Goal: Information Seeking & Learning: Find contact information

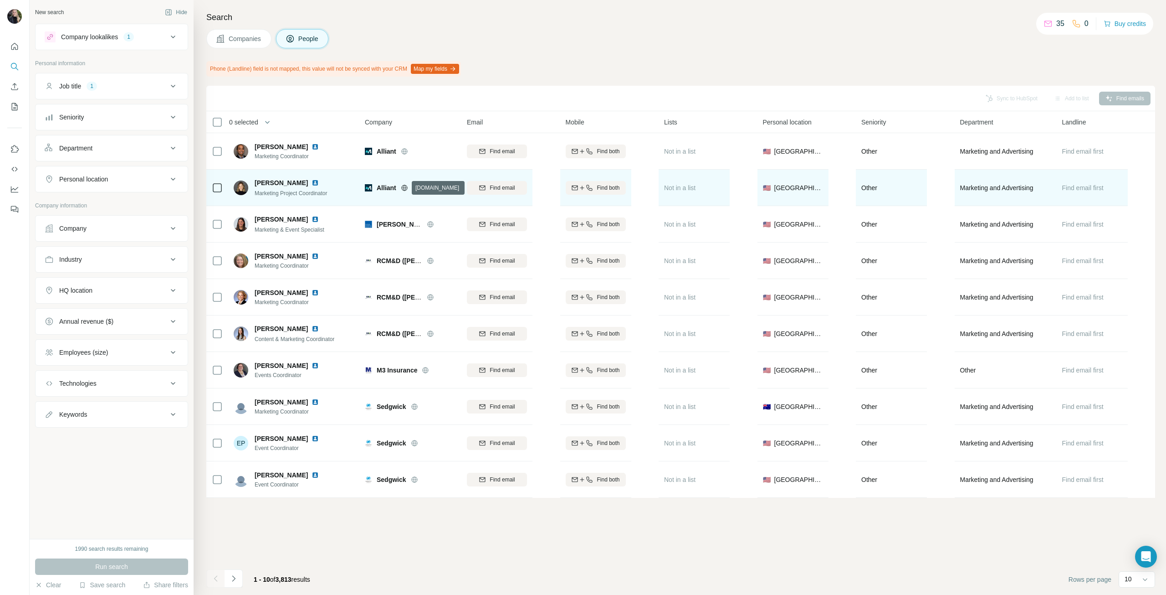
click at [403, 186] on icon at bounding box center [404, 187] width 7 height 7
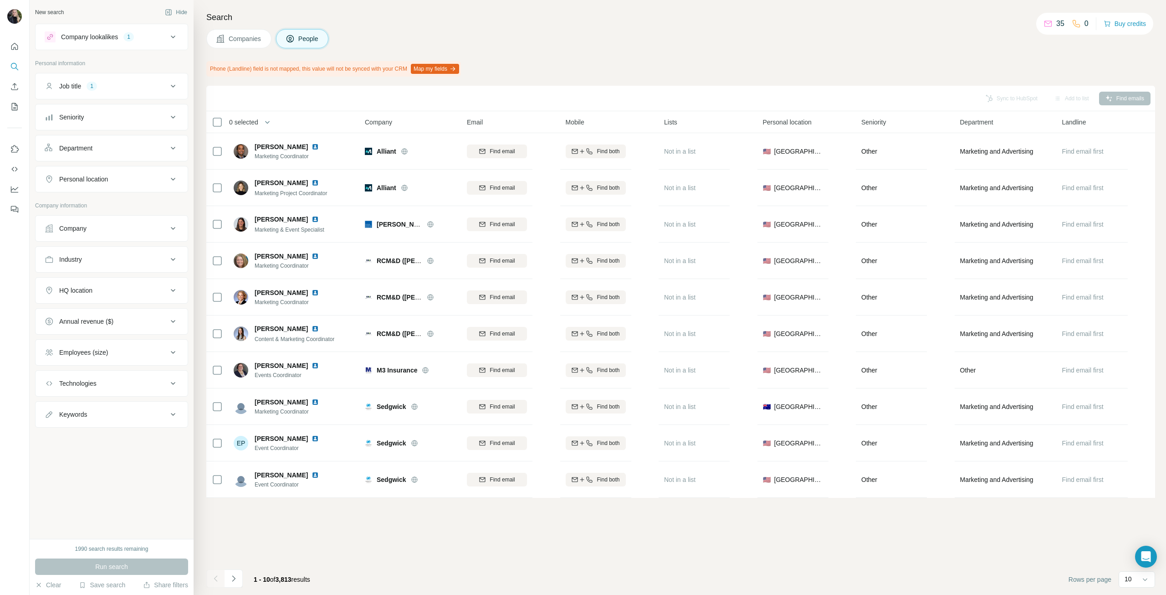
click at [87, 258] on div "Industry" at bounding box center [106, 259] width 123 height 9
click at [87, 280] on input at bounding box center [107, 282] width 113 height 10
click at [85, 278] on input at bounding box center [107, 282] width 113 height 10
click at [70, 285] on input at bounding box center [107, 282] width 113 height 10
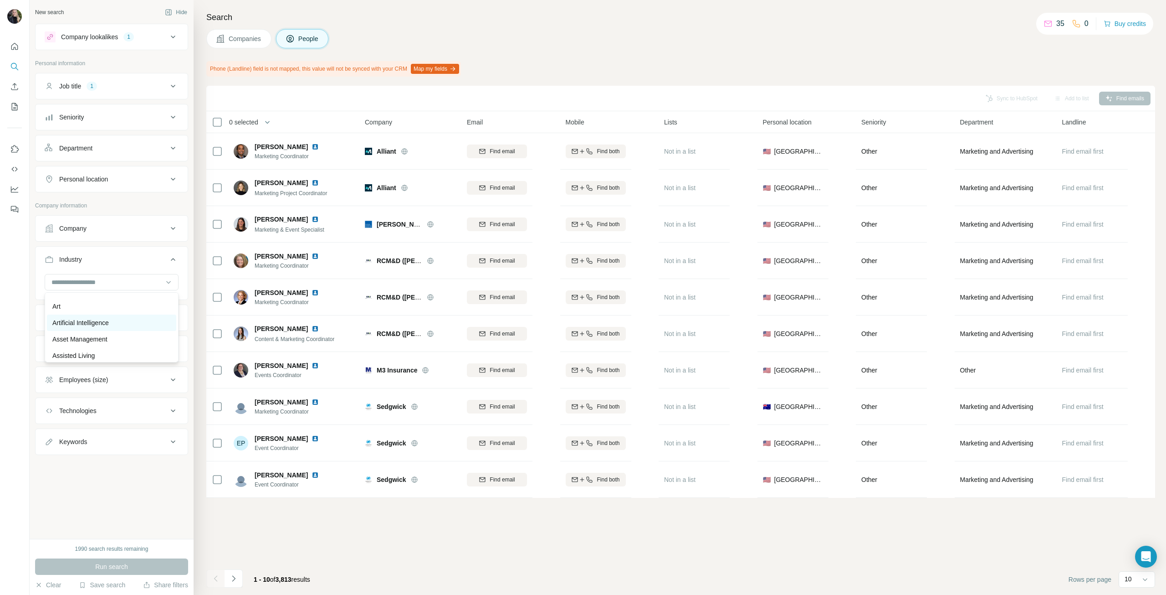
click at [102, 327] on p "Artificial Intelligence" at bounding box center [80, 322] width 56 height 9
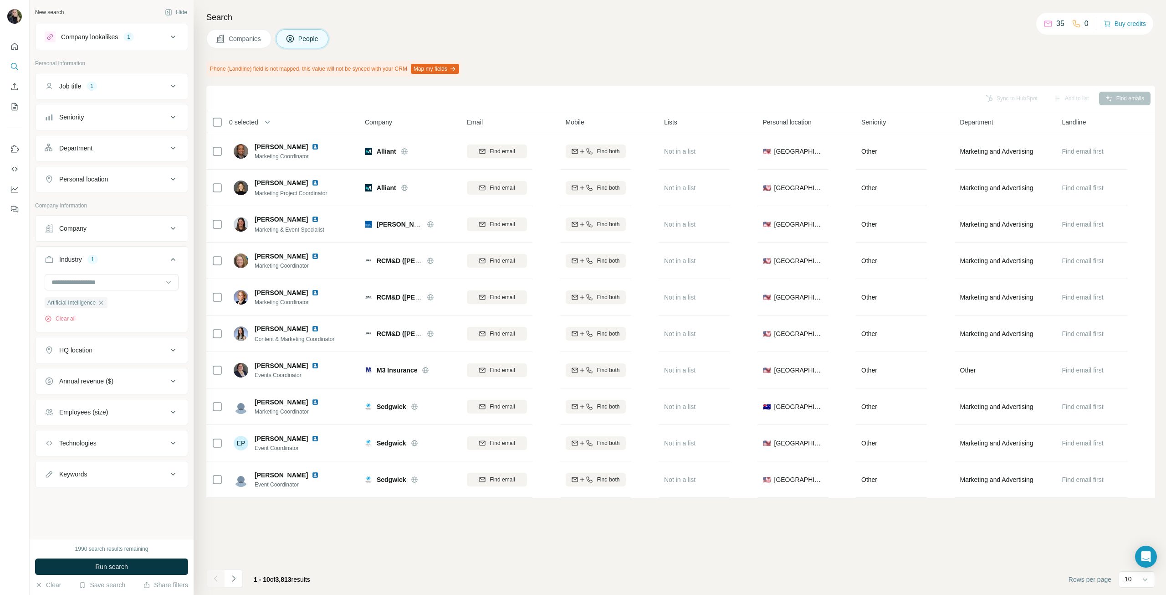
click at [123, 353] on div "HQ location" at bounding box center [106, 349] width 123 height 9
click at [104, 373] on input "text" at bounding box center [112, 372] width 134 height 16
type input "****"
click at [235, 514] on div "Sync to HubSpot Add to list Find emails 0 selected People Company Email Mobile …" at bounding box center [680, 340] width 949 height 509
click at [121, 90] on div "Job title 1" at bounding box center [106, 86] width 123 height 9
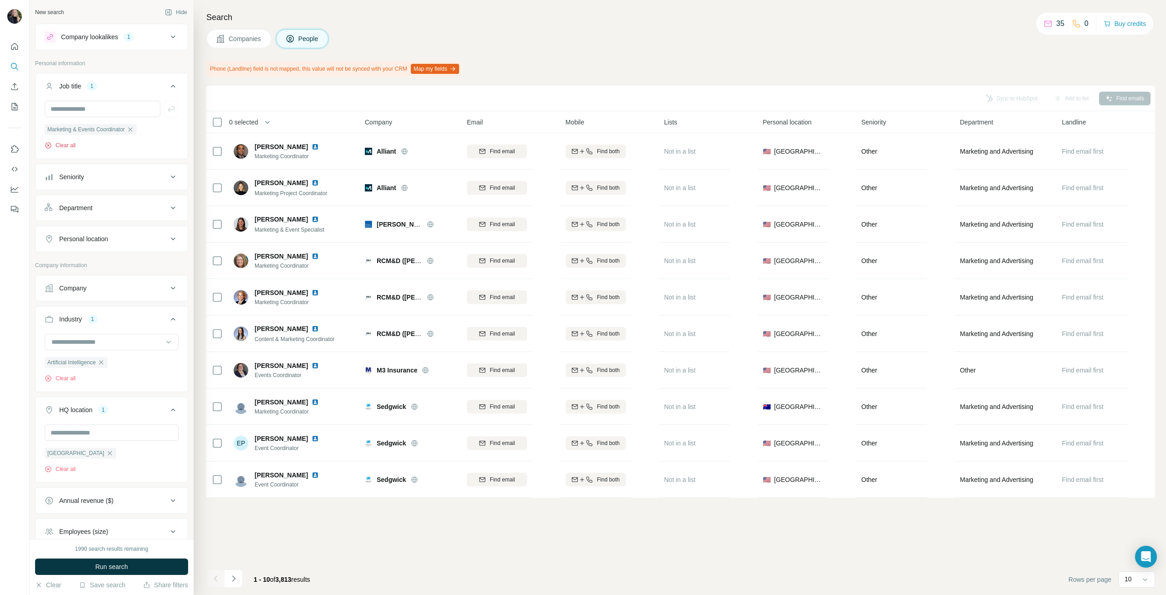
click at [75, 146] on button "Clear all" at bounding box center [60, 145] width 31 height 8
click at [95, 570] on span "Run search" at bounding box center [111, 566] width 33 height 9
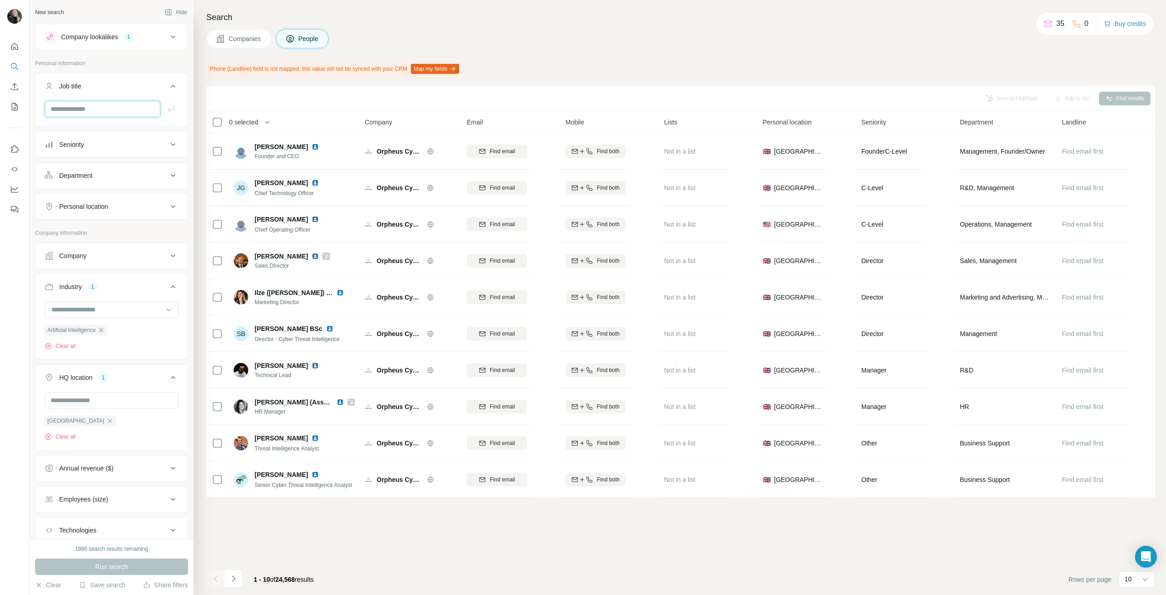
click at [119, 112] on input "text" at bounding box center [103, 109] width 116 height 16
type input "*****"
click at [167, 112] on icon "button" at bounding box center [171, 108] width 9 height 9
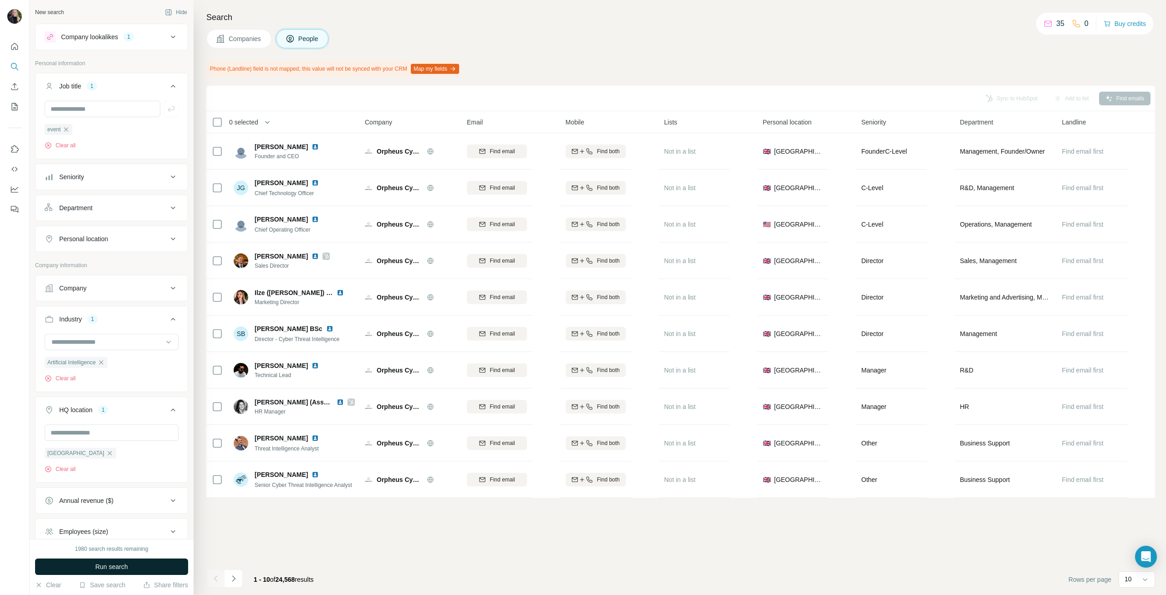
click at [94, 568] on button "Run search" at bounding box center [111, 566] width 153 height 16
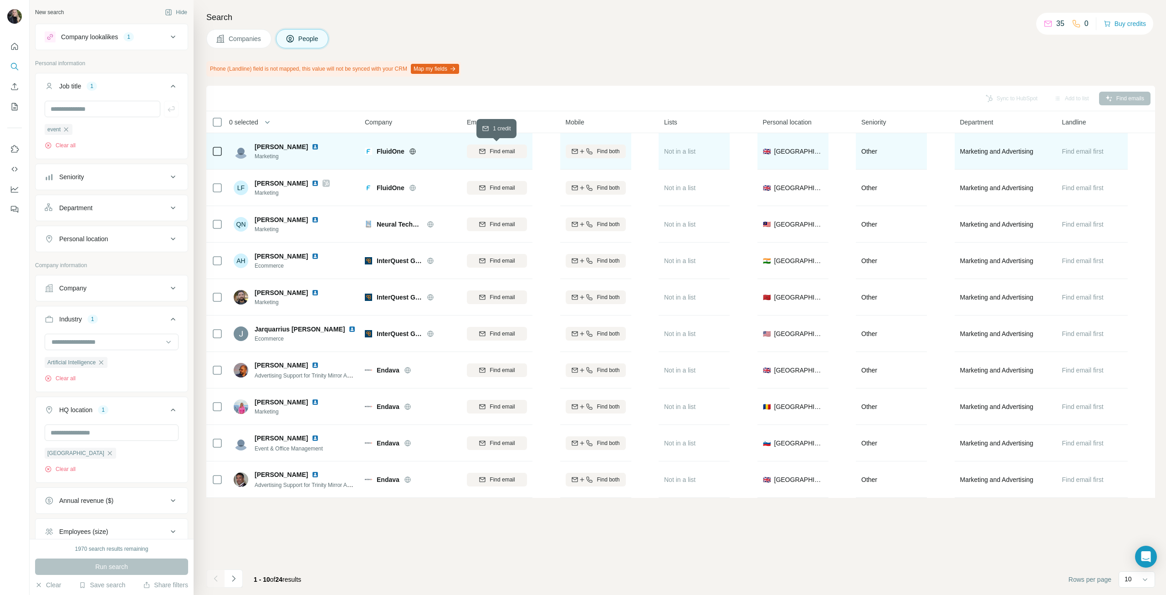
click at [494, 153] on span "Find email" at bounding box center [502, 151] width 25 height 8
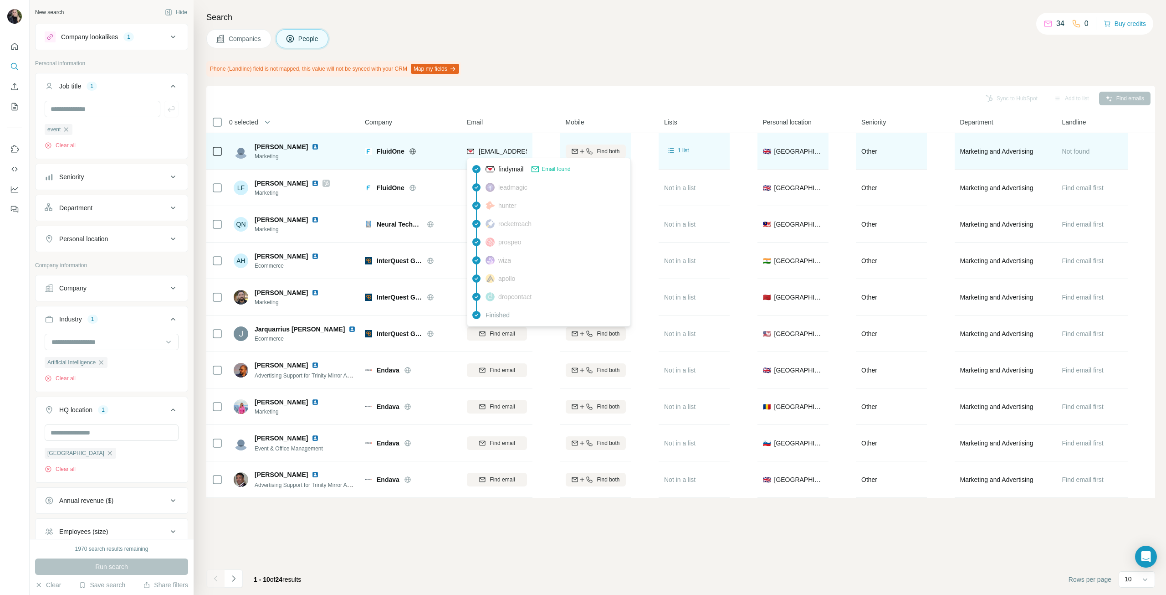
click at [520, 154] on span "joshuaslinger@fluidone.com" at bounding box center [533, 151] width 108 height 7
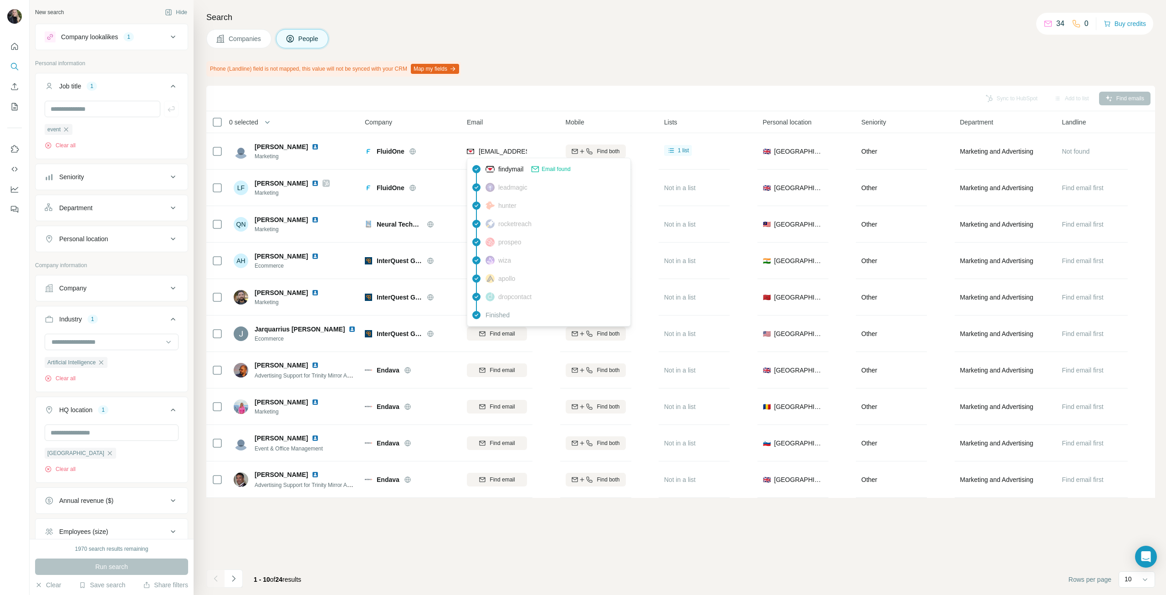
click at [548, 168] on span "Email found" at bounding box center [556, 169] width 29 height 8
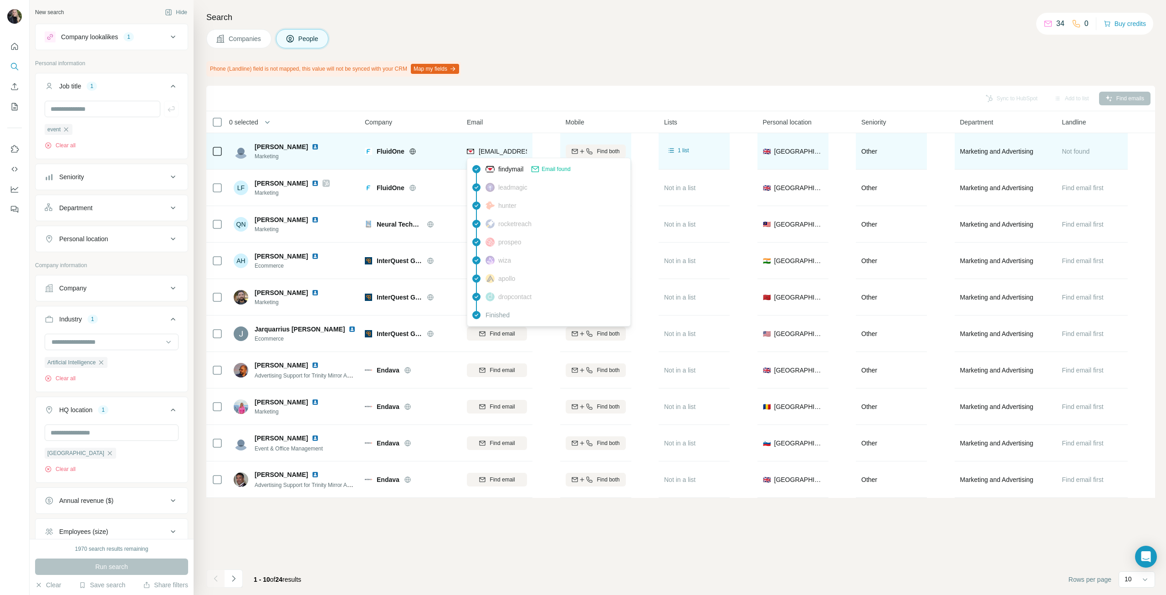
click at [490, 150] on span "joshuaslinger@fluidone.com" at bounding box center [533, 151] width 108 height 7
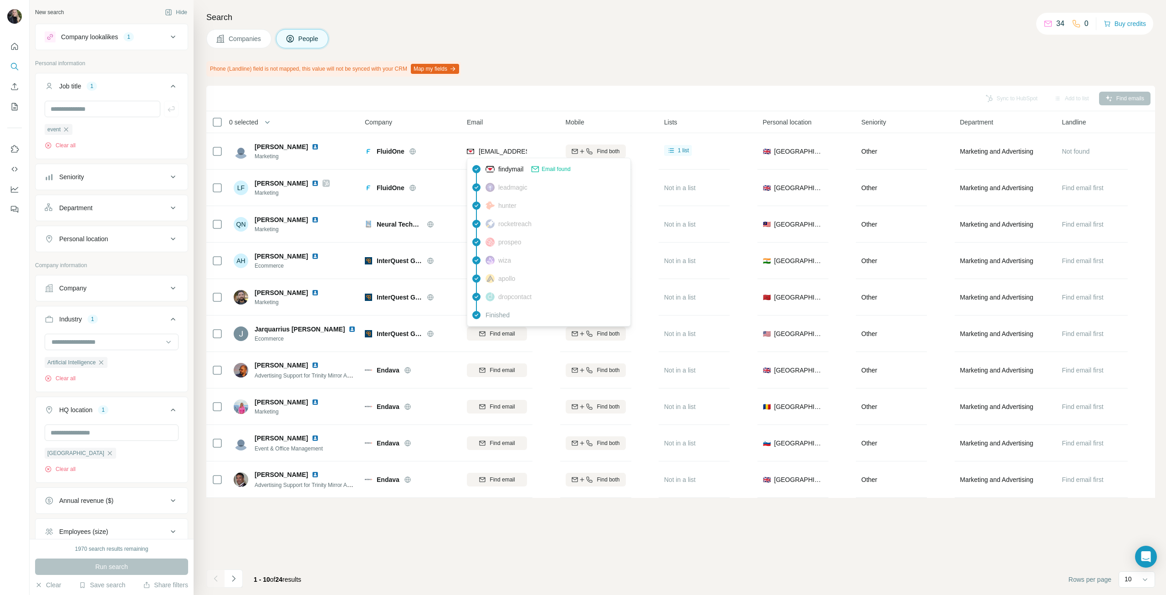
click at [491, 163] on div "findymail Email found" at bounding box center [548, 169] width 159 height 18
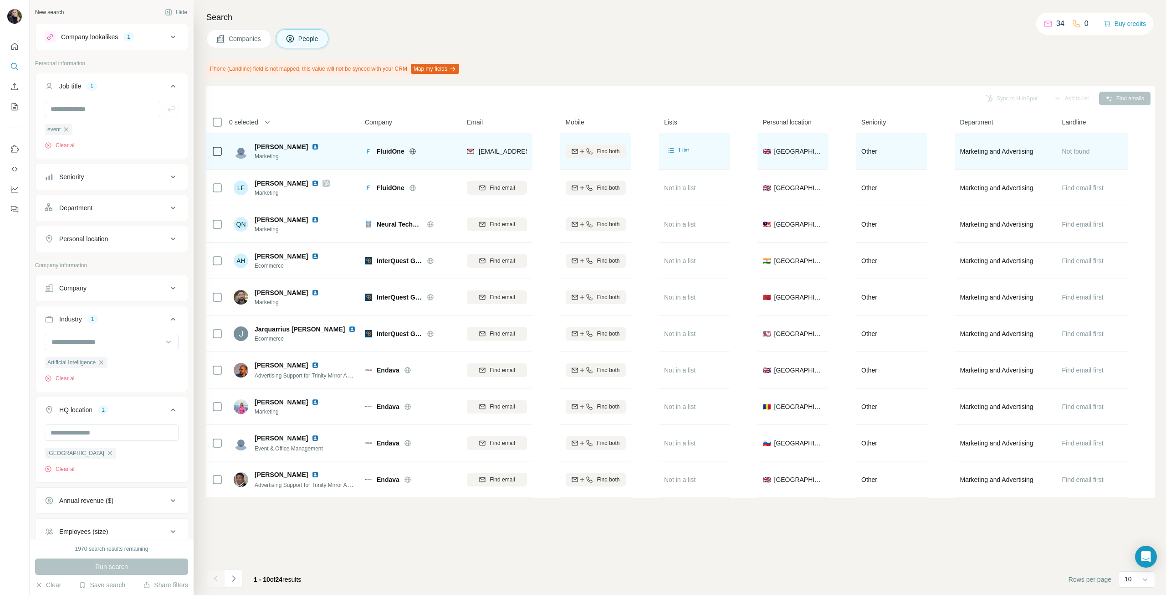
click at [491, 169] on td "joshuaslinger@fluidone.com" at bounding box center [497, 151] width 71 height 36
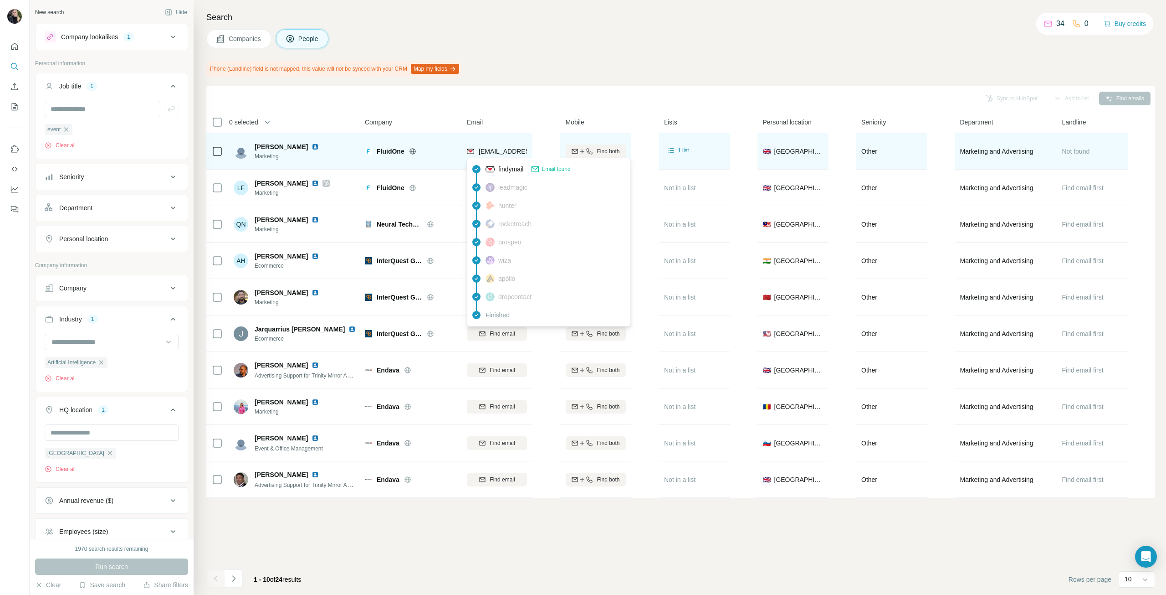
click at [494, 153] on span "joshuaslinger@fluidone.com" at bounding box center [533, 151] width 108 height 7
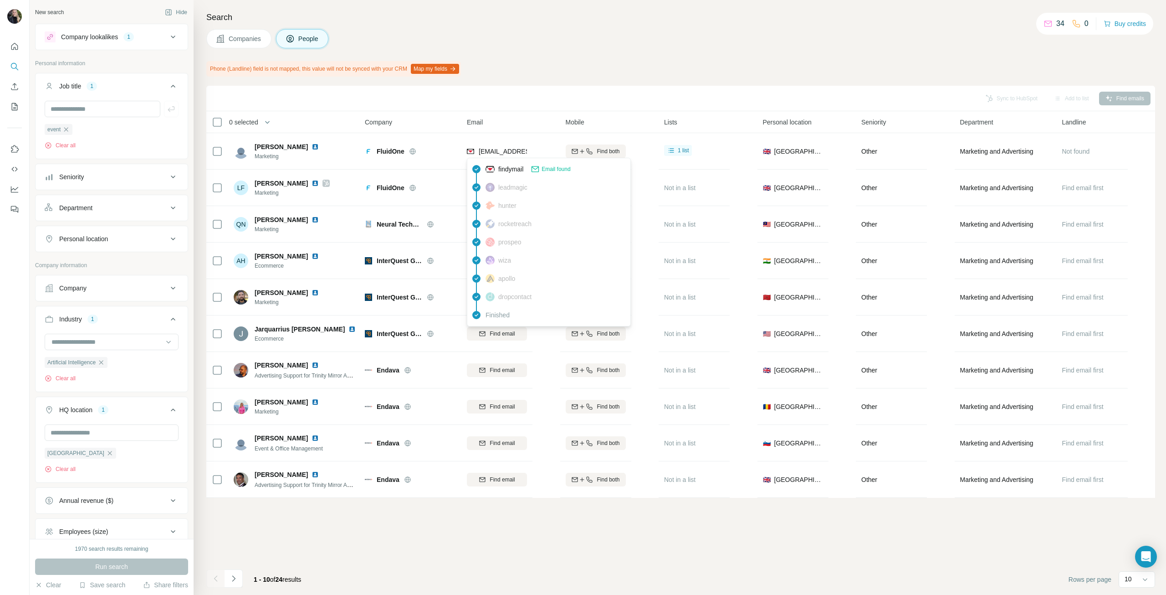
click at [569, 169] on span "Email found" at bounding box center [556, 169] width 29 height 8
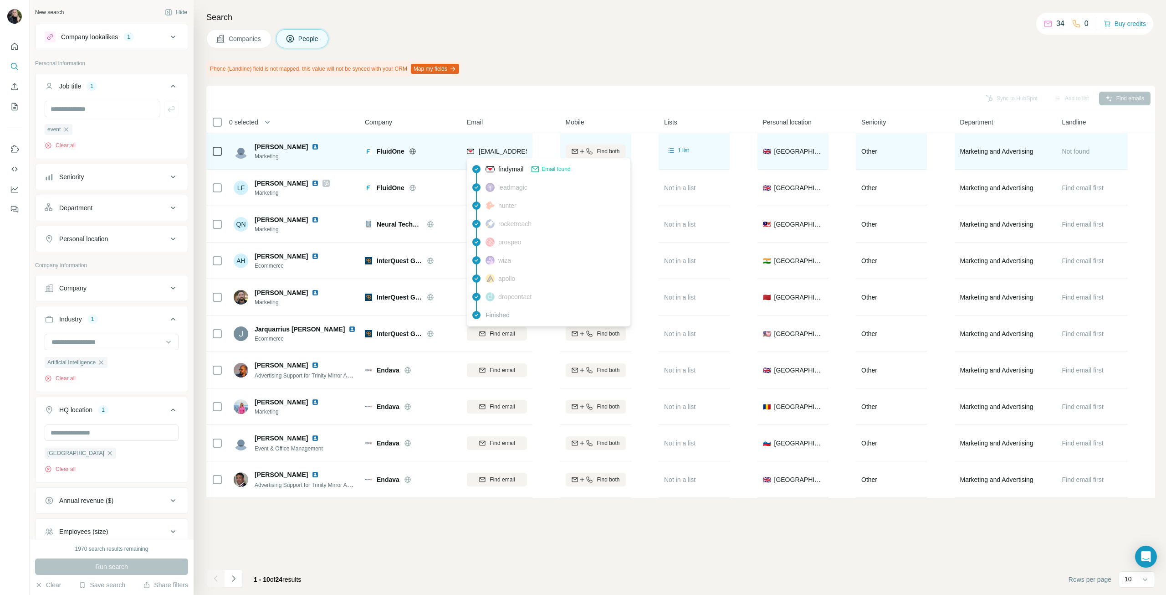
click at [525, 148] on span "joshuaslinger@fluidone.com" at bounding box center [533, 151] width 108 height 7
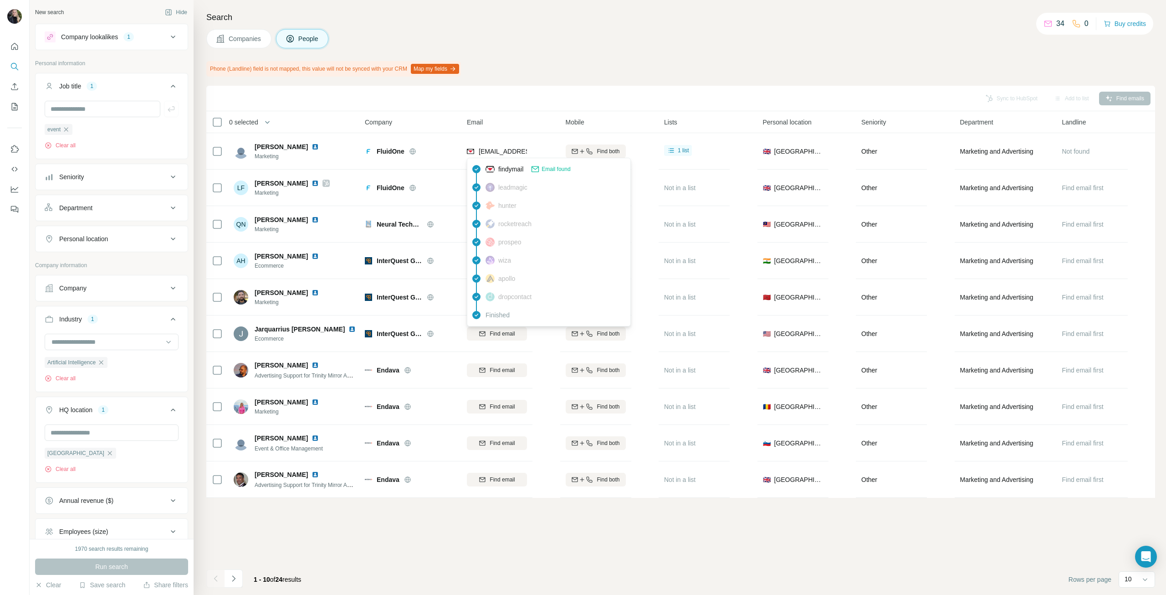
click at [496, 166] on div "findymail Email found" at bounding box center [528, 168] width 85 height 9
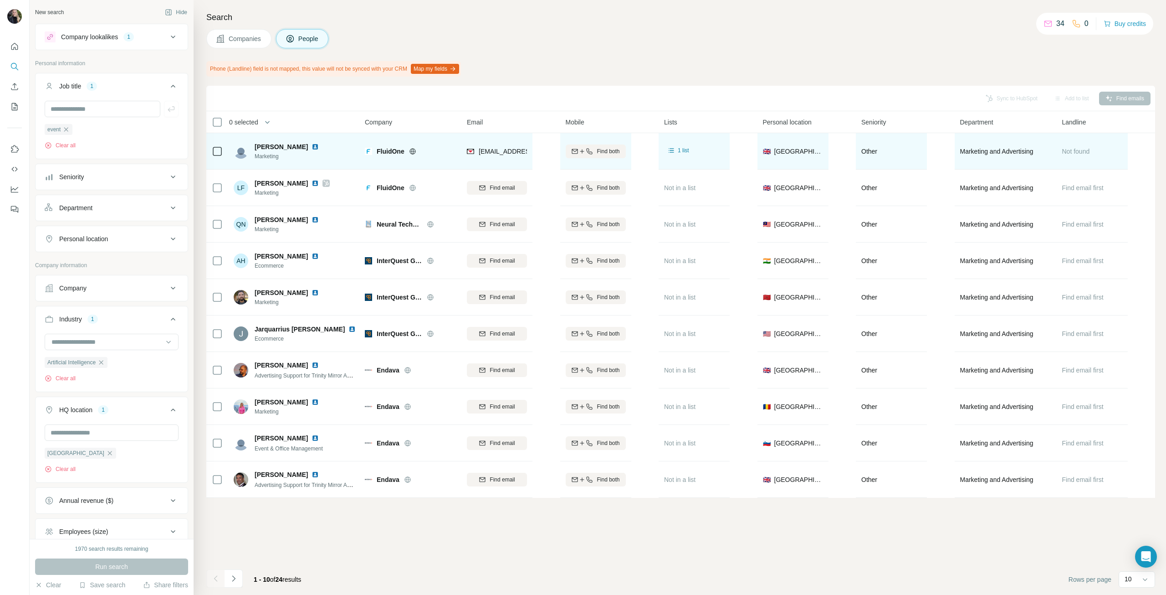
click at [415, 153] on icon at bounding box center [413, 151] width 6 height 6
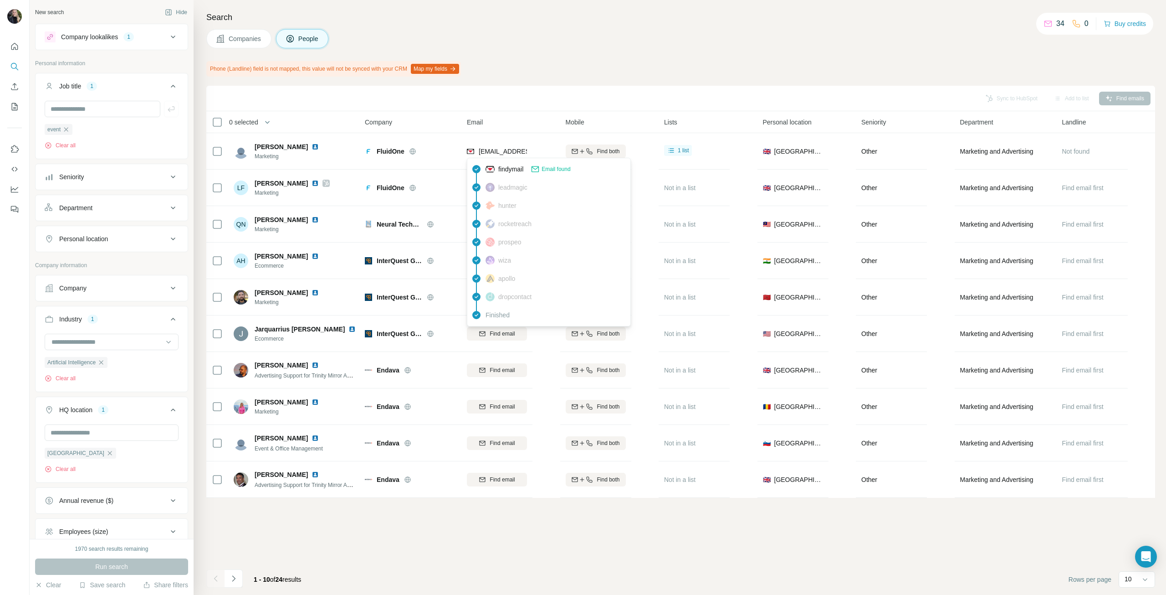
click at [546, 169] on span "Email found" at bounding box center [556, 169] width 29 height 8
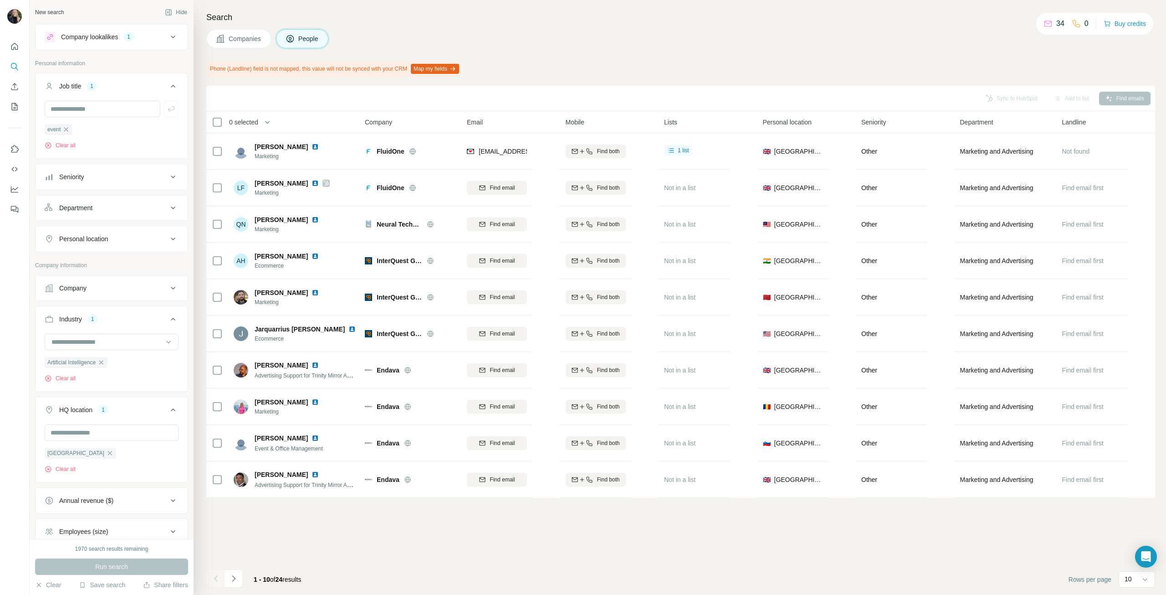
click at [546, 169] on table "0 selected People Company Email Mobile Lists Personal location Seniority Depart…" at bounding box center [680, 304] width 949 height 386
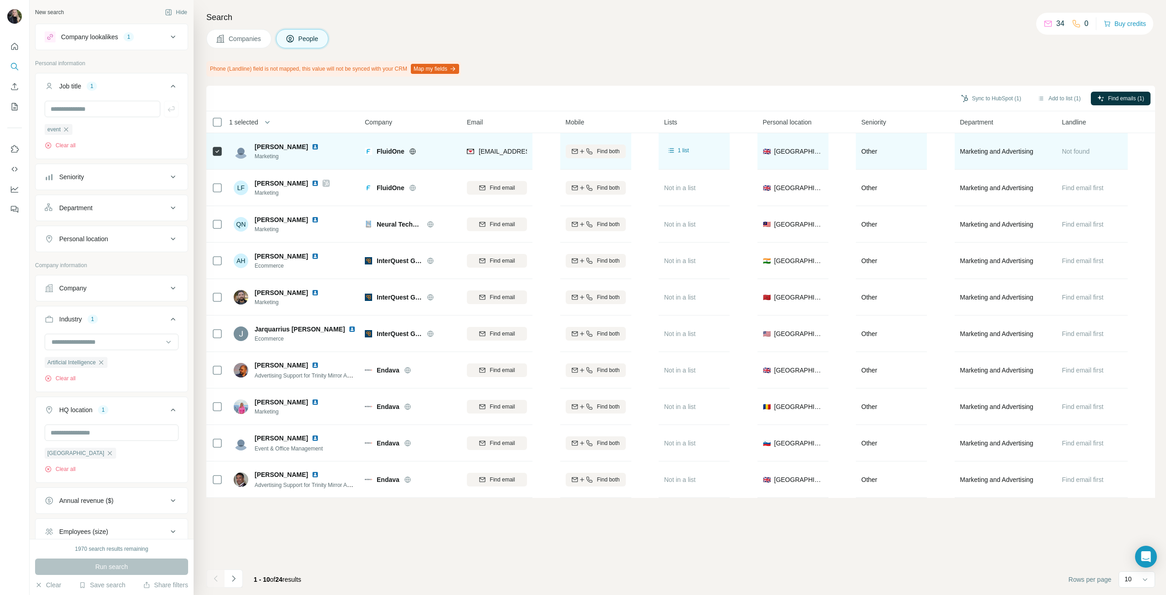
click at [288, 146] on span "Josh Slinger" at bounding box center [281, 146] width 53 height 9
click at [312, 147] on img at bounding box center [315, 146] width 7 height 7
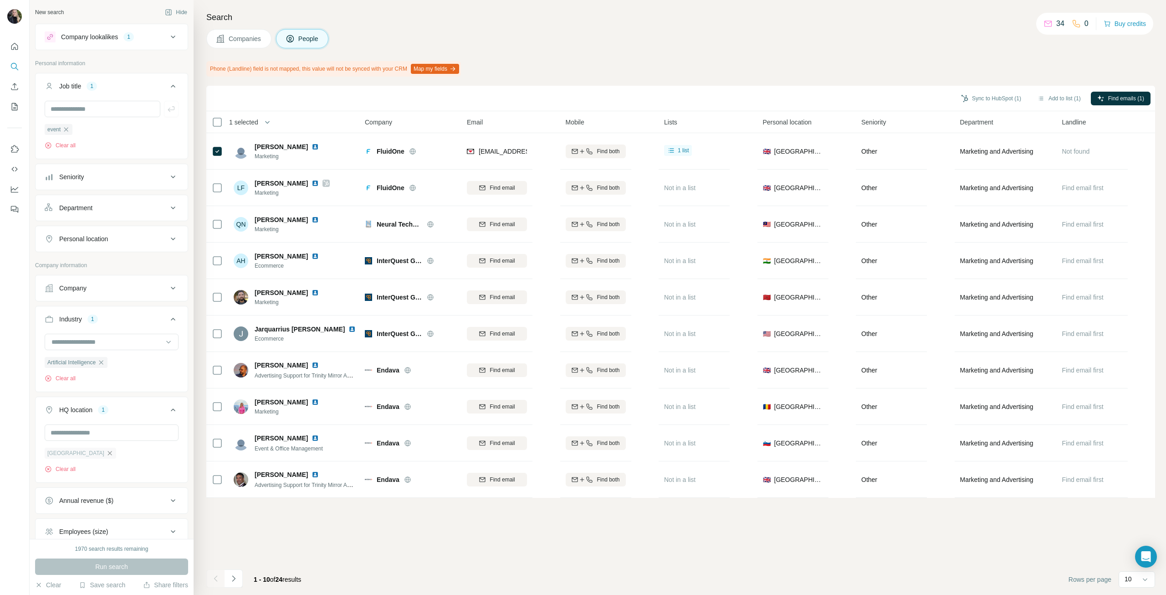
click at [106, 454] on icon "button" at bounding box center [109, 452] width 7 height 7
click at [94, 436] on input "text" at bounding box center [112, 432] width 134 height 16
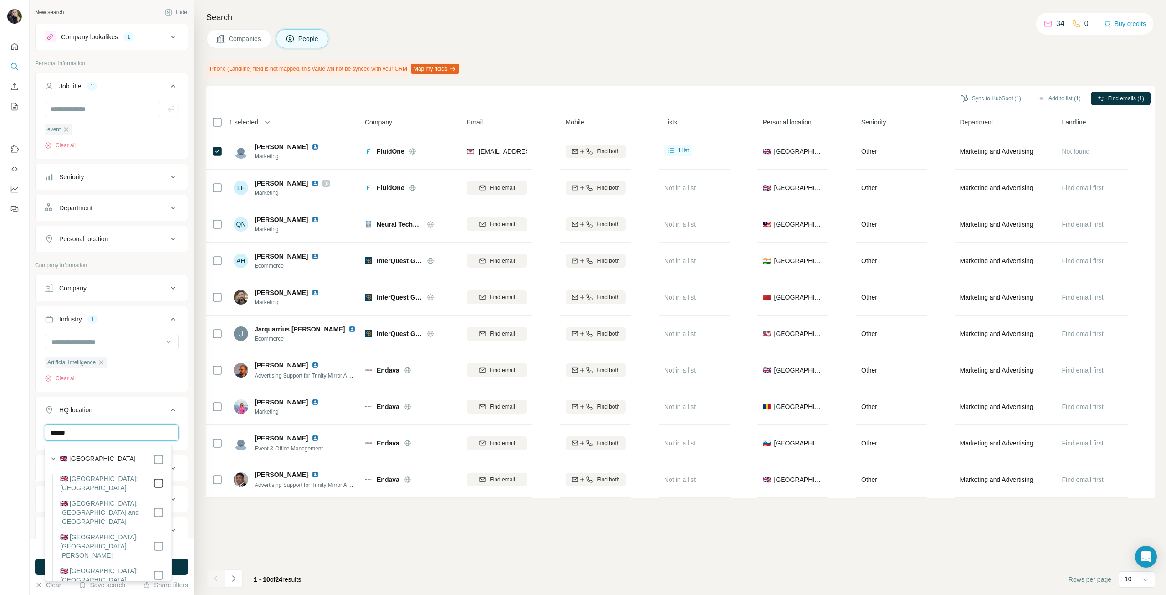
type input "******"
click at [227, 550] on div "Sync to HubSpot (1) Add to list (1) Find emails (1) 1 selected People Company E…" at bounding box center [680, 340] width 949 height 509
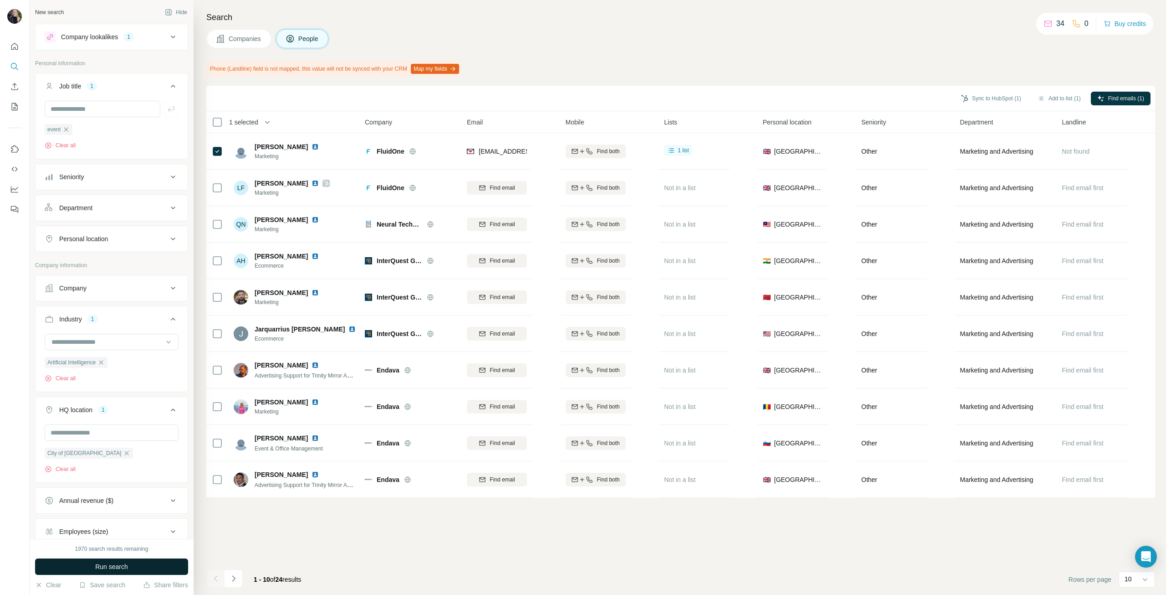
click at [172, 570] on button "Run search" at bounding box center [111, 566] width 153 height 16
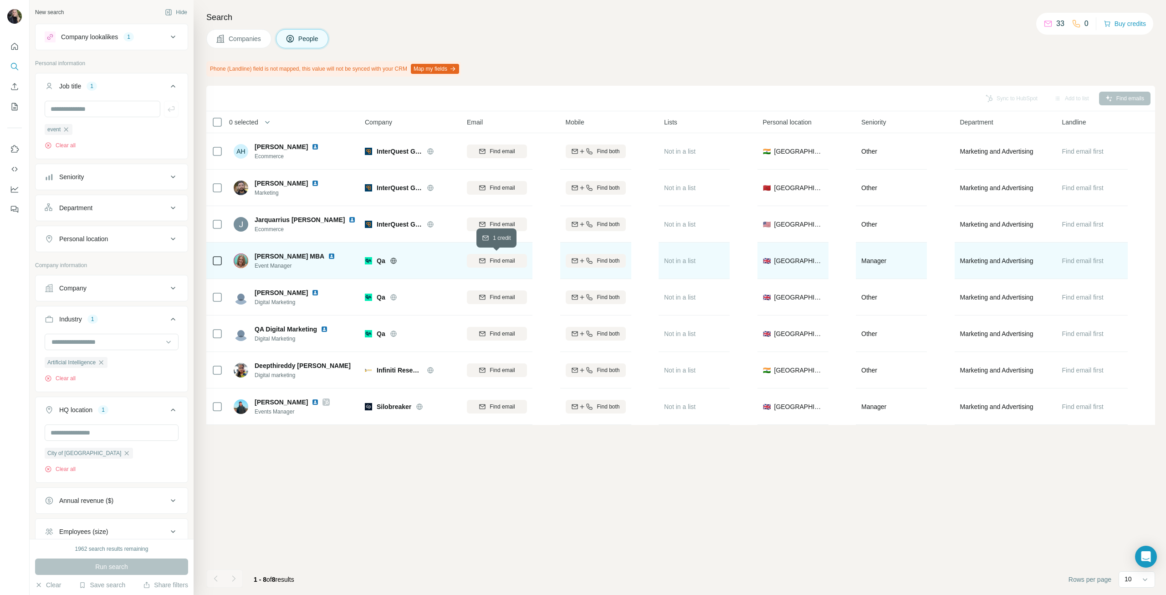
click at [488, 260] on div "Find email" at bounding box center [497, 261] width 60 height 8
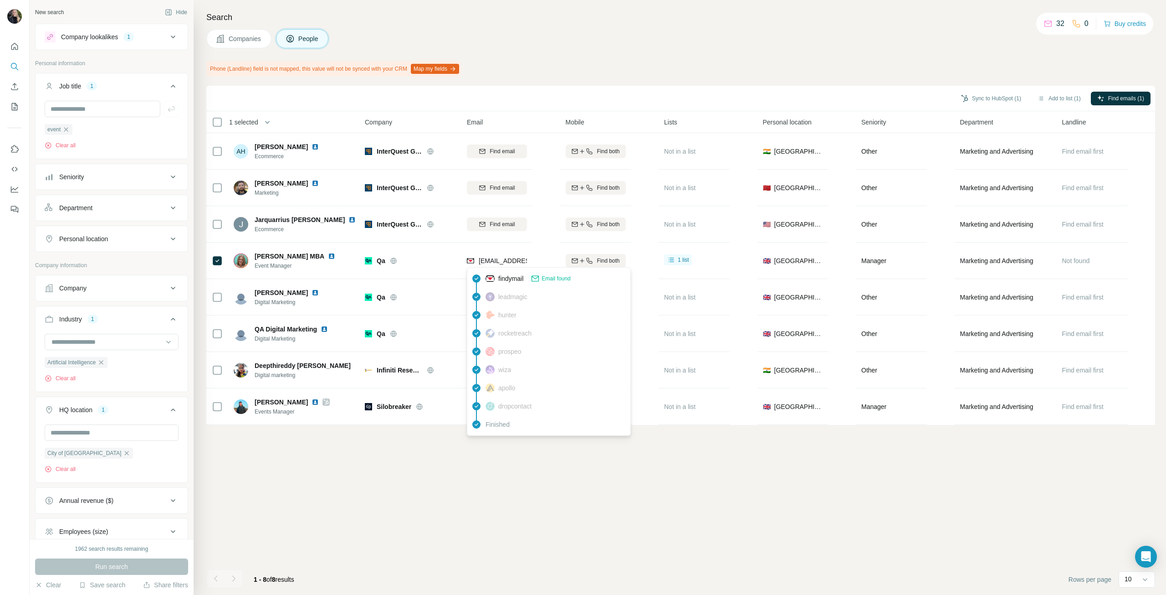
click at [515, 260] on span "kray@qa.com" at bounding box center [533, 260] width 108 height 7
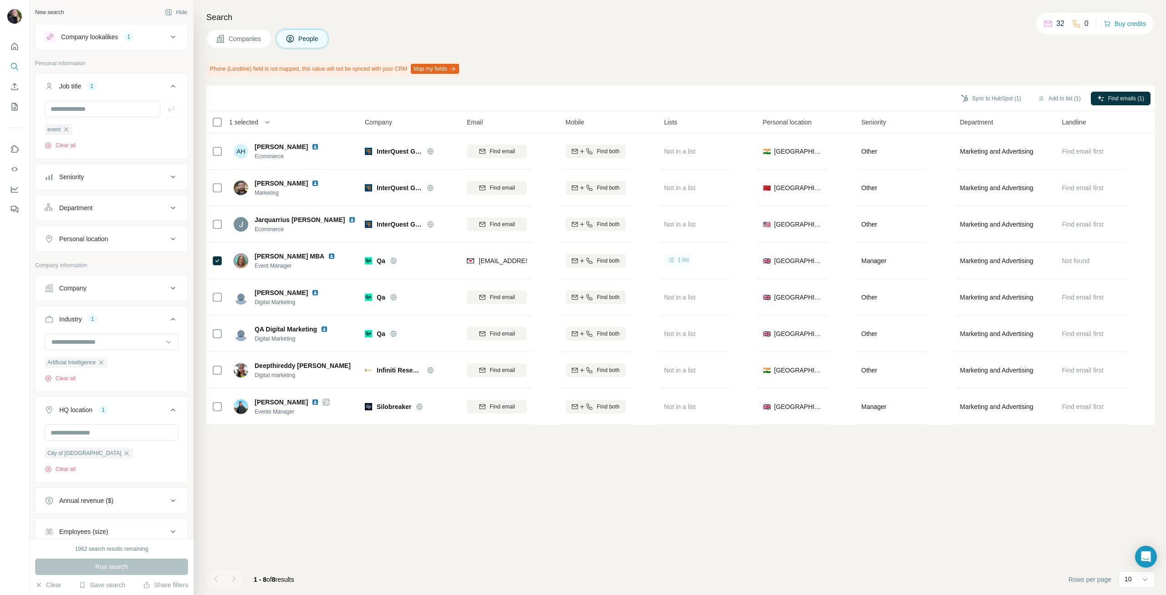
click at [683, 259] on span "1 list" at bounding box center [683, 260] width 11 height 8
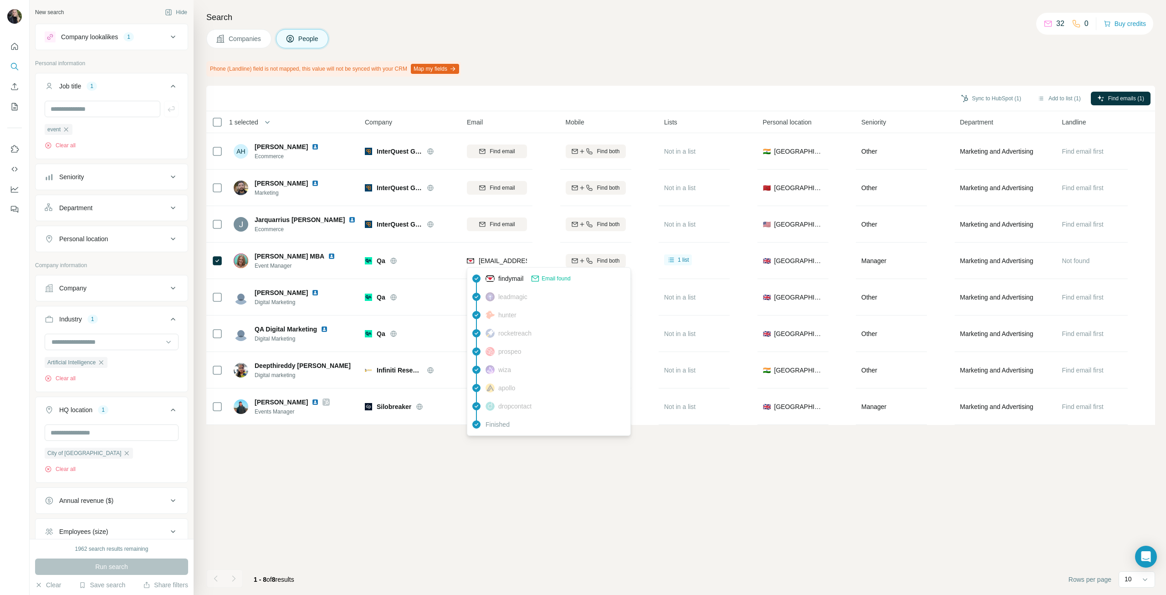
click at [498, 260] on span "kray@qa.com" at bounding box center [533, 260] width 108 height 7
click at [548, 280] on span "Email found" at bounding box center [556, 278] width 29 height 8
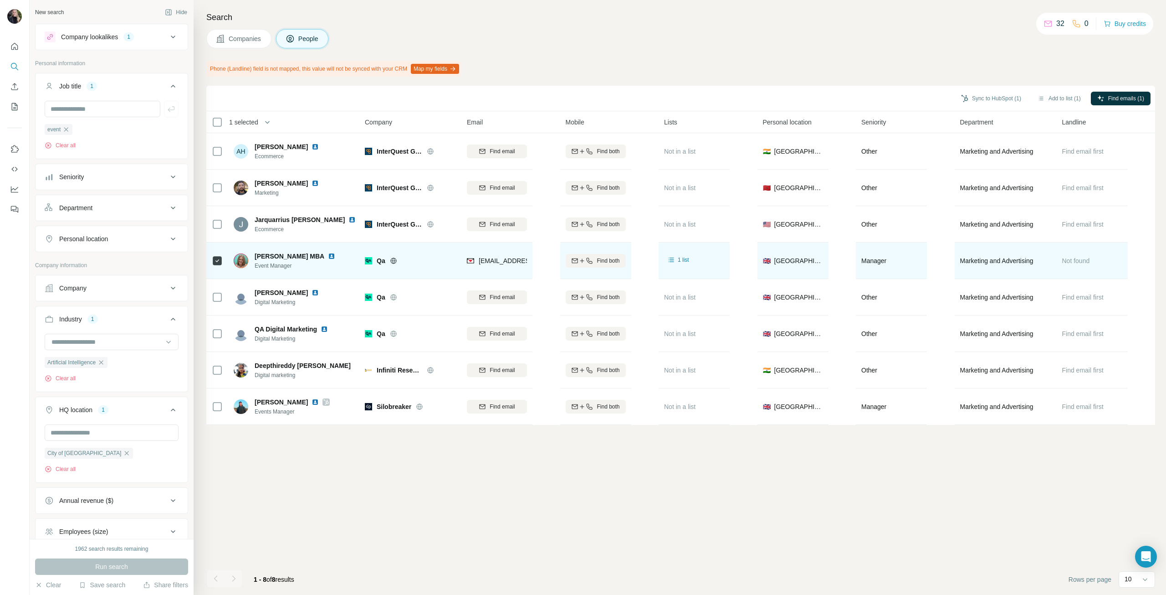
click at [291, 255] on span "Kate Ray MBA" at bounding box center [290, 256] width 70 height 9
click at [290, 271] on div "Kate Ray MBA Event Manager" at bounding box center [294, 260] width 121 height 25
click at [289, 271] on div "Kate Ray MBA Event Manager" at bounding box center [294, 260] width 121 height 25
click at [398, 262] on div at bounding box center [404, 260] width 29 height 7
click at [328, 257] on img at bounding box center [331, 255] width 7 height 7
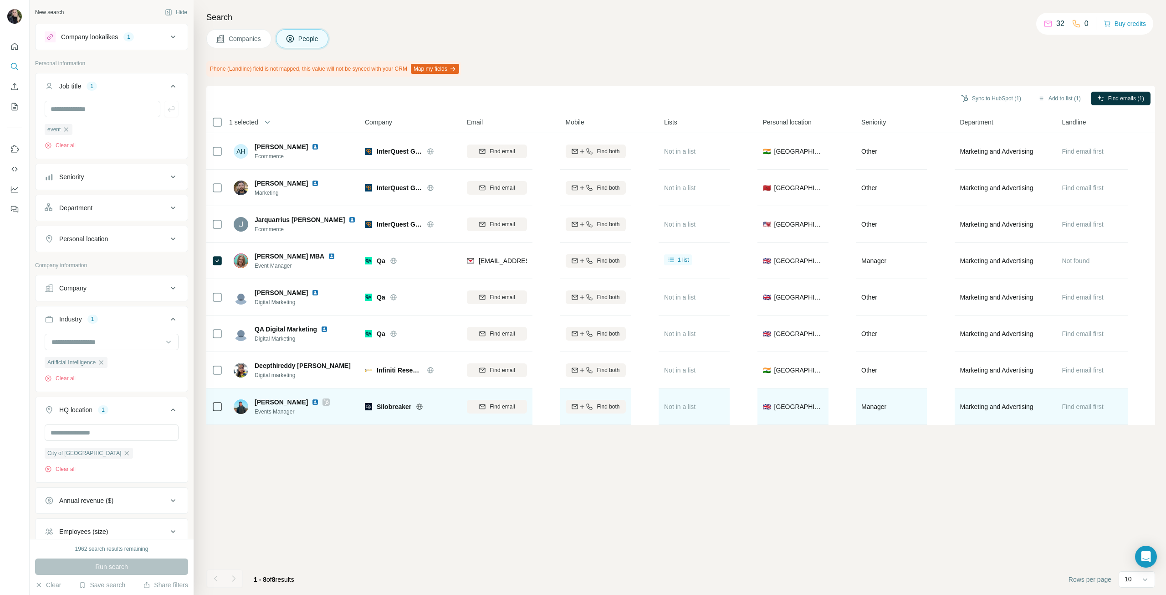
click at [420, 406] on icon at bounding box center [420, 406] width 6 height 0
click at [312, 402] on img at bounding box center [315, 401] width 7 height 7
click at [323, 402] on icon at bounding box center [325, 401] width 5 height 7
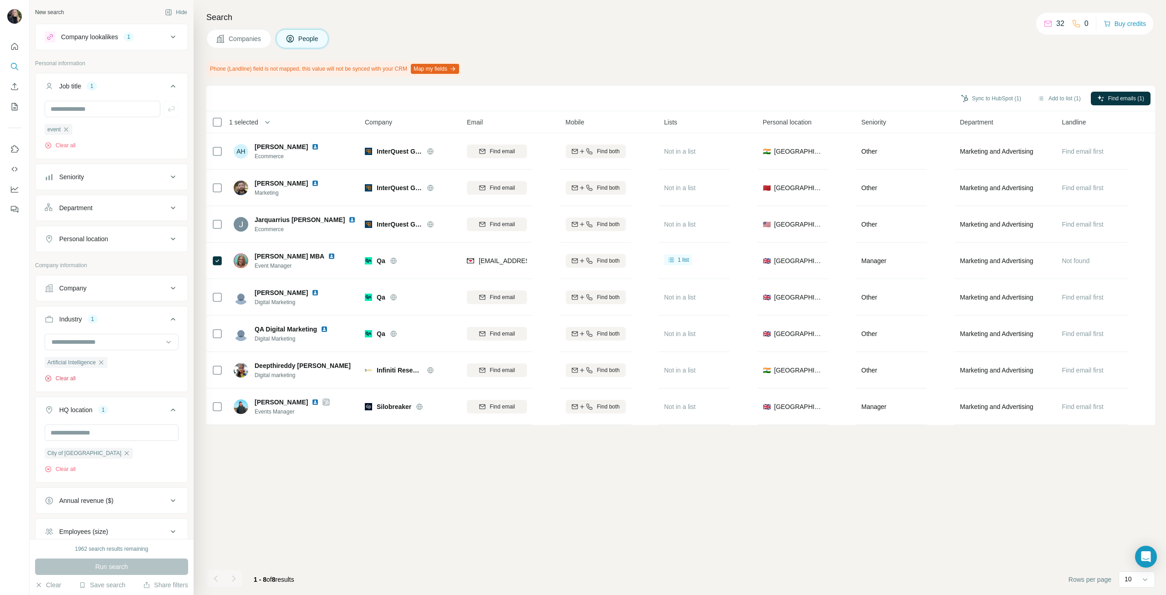
click at [67, 379] on button "Clear all" at bounding box center [60, 378] width 31 height 8
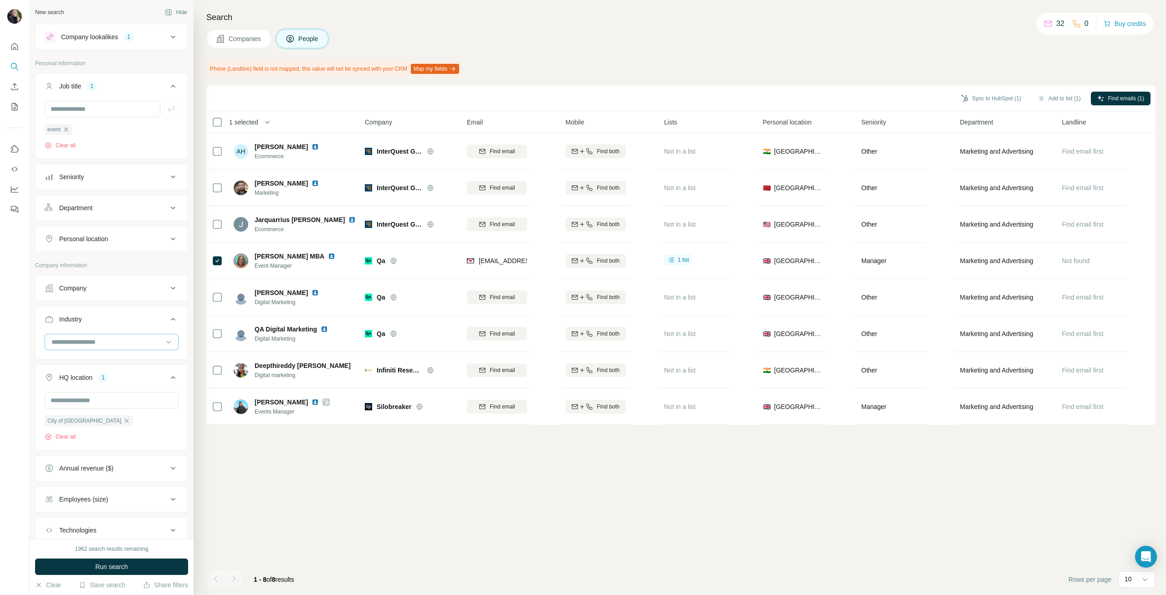
click at [93, 339] on input at bounding box center [107, 342] width 113 height 10
click at [91, 387] on p "Intelligent Systems" at bounding box center [79, 382] width 54 height 9
click at [102, 359] on icon "button" at bounding box center [98, 362] width 7 height 7
click at [100, 342] on input at bounding box center [107, 342] width 113 height 10
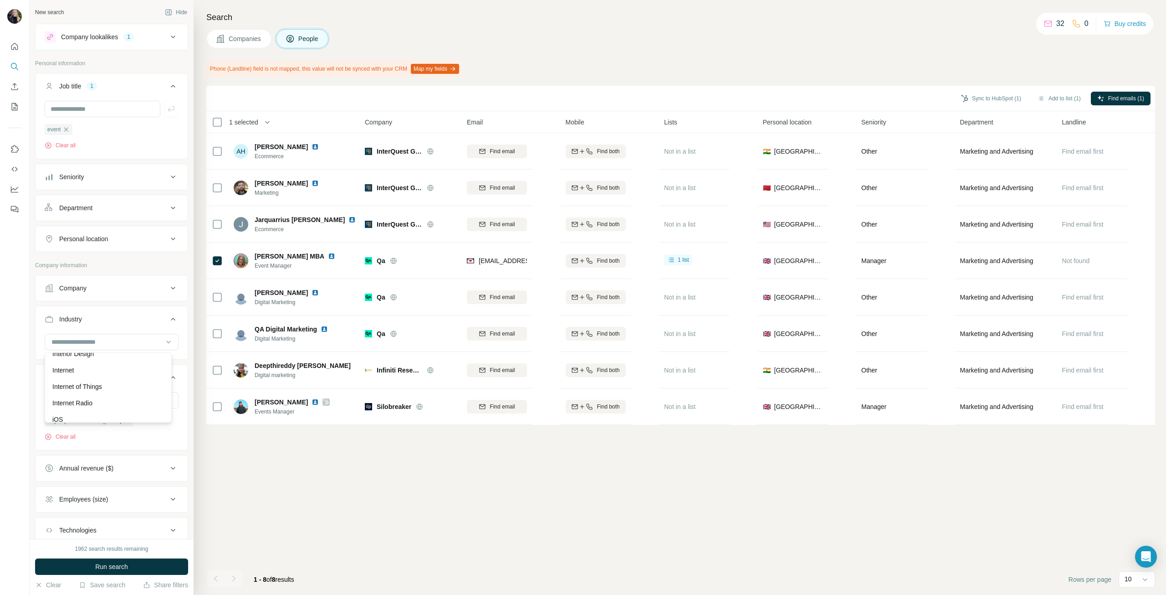
scroll to position [5057, 0]
click at [92, 338] on div "Insurance" at bounding box center [108, 333] width 112 height 9
click at [111, 432] on input "text" at bounding box center [112, 432] width 134 height 16
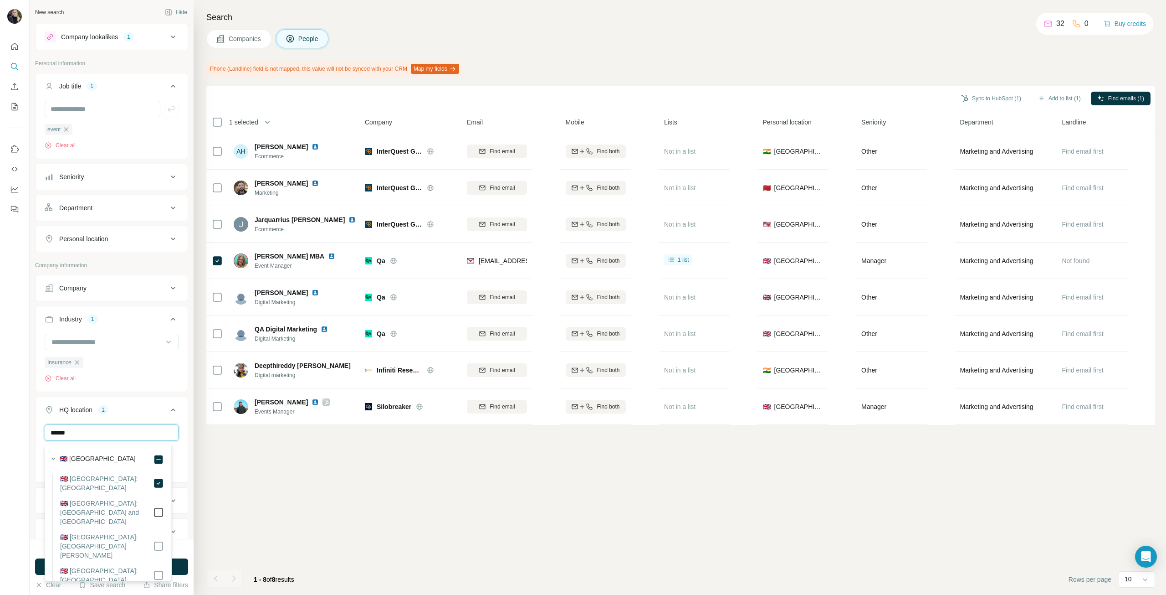
type input "******"
click at [154, 482] on div at bounding box center [158, 491] width 11 height 18
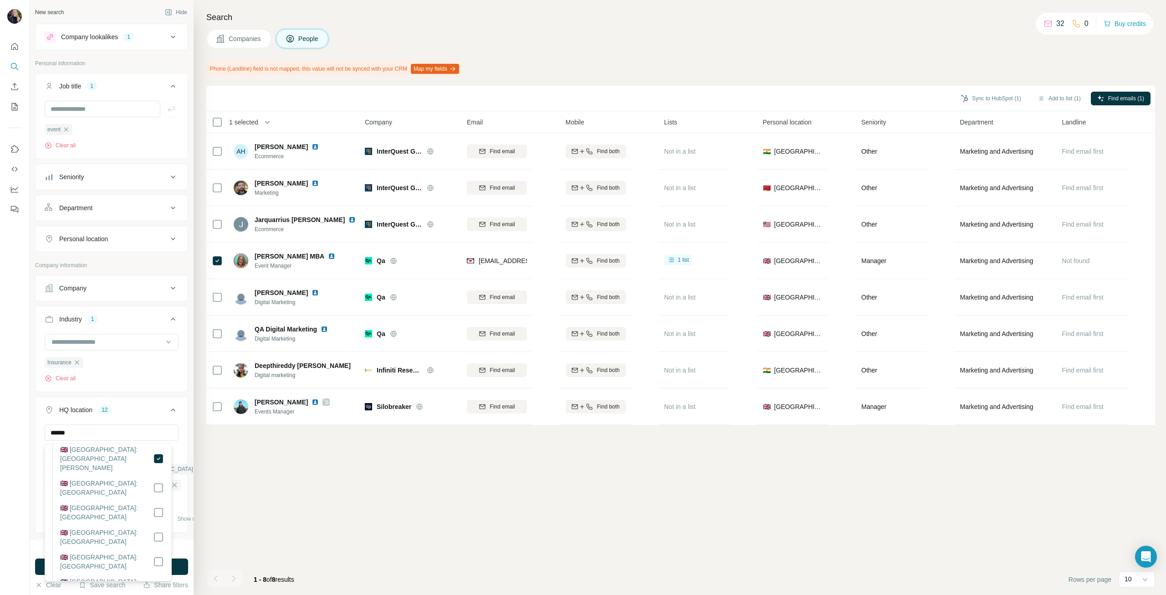
scroll to position [319, 0]
click at [154, 530] on icon at bounding box center [158, 535] width 11 height 11
click at [153, 475] on div at bounding box center [158, 484] width 11 height 18
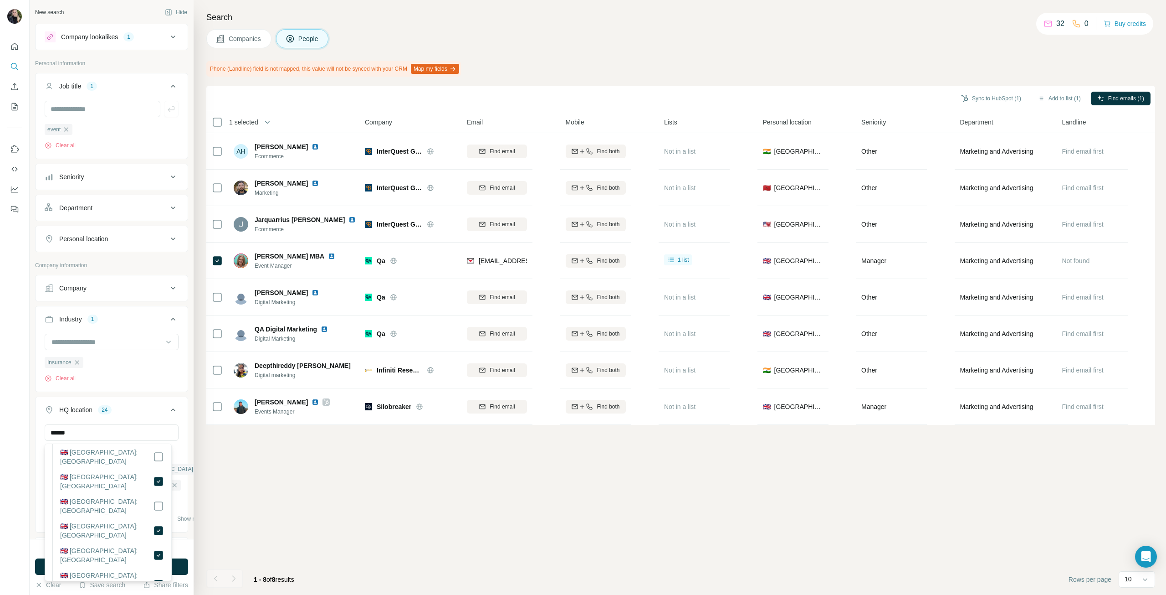
scroll to position [452, 0]
click at [153, 570] on icon at bounding box center [158, 575] width 11 height 11
click at [225, 531] on div "Sync to HubSpot (1) Add to list (1) Find emails (1) 1 selected People Company E…" at bounding box center [680, 340] width 949 height 509
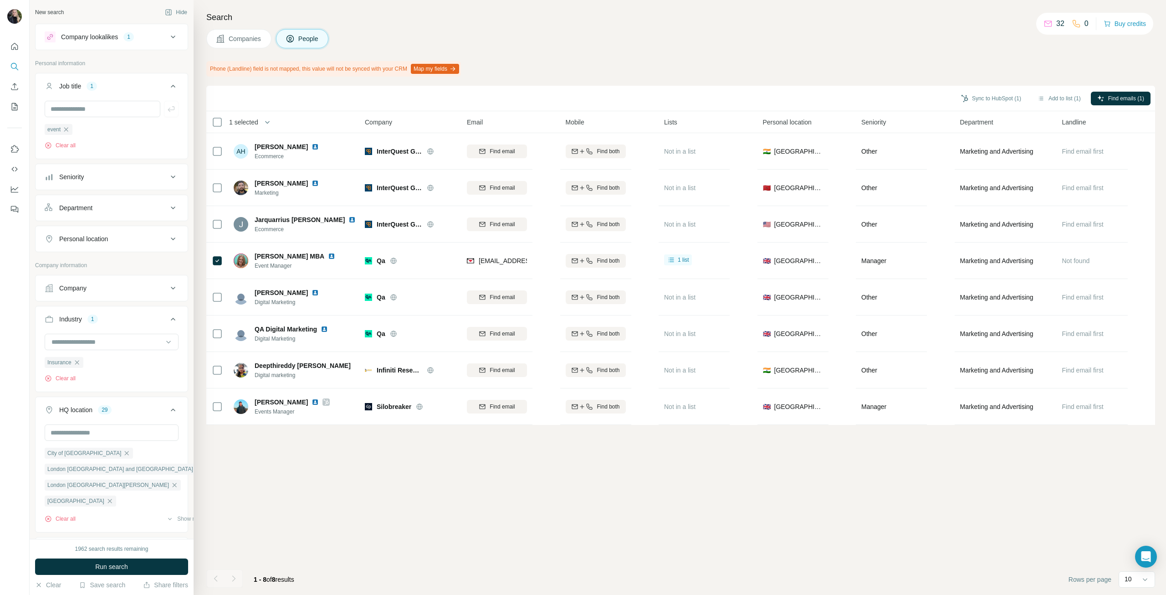
click at [158, 561] on button "Run search" at bounding box center [111, 566] width 153 height 16
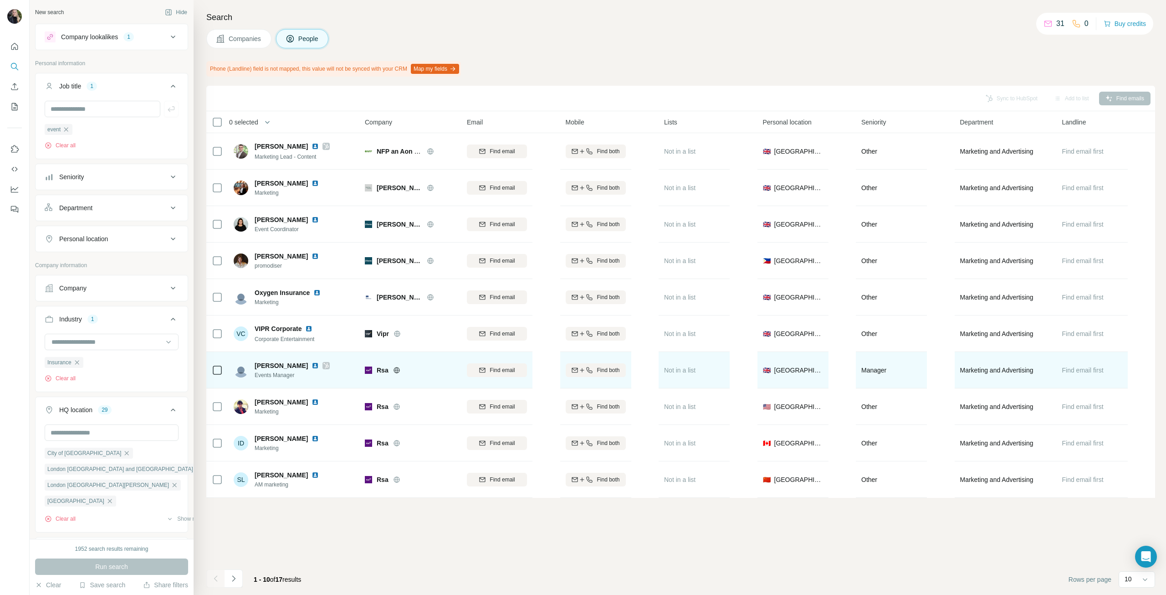
click at [396, 370] on icon at bounding box center [396, 369] width 7 height 7
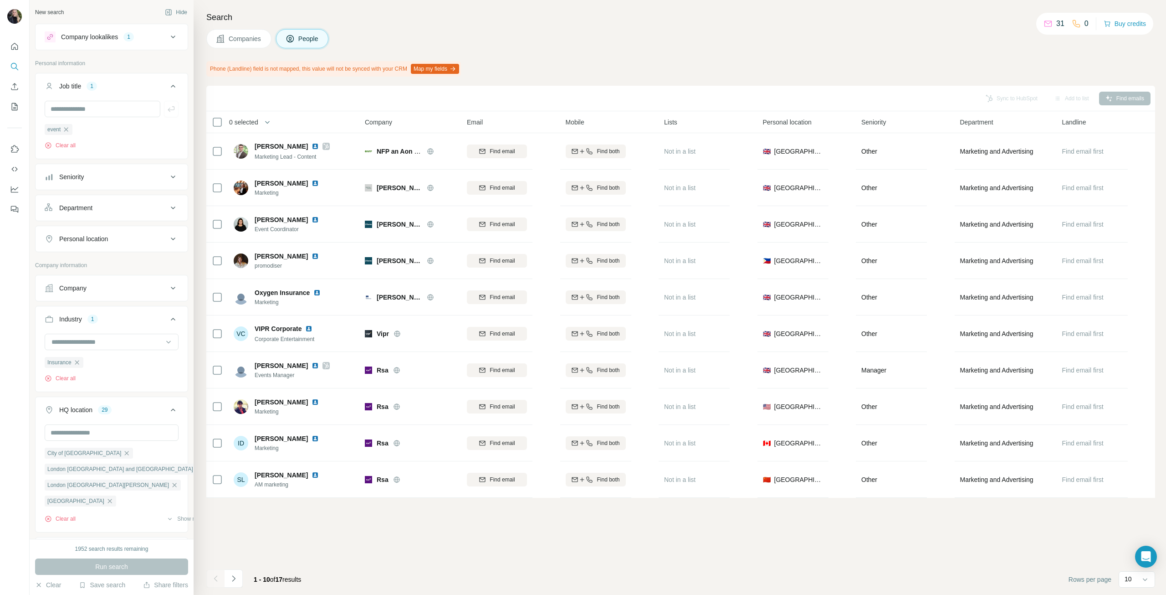
scroll to position [361, 0]
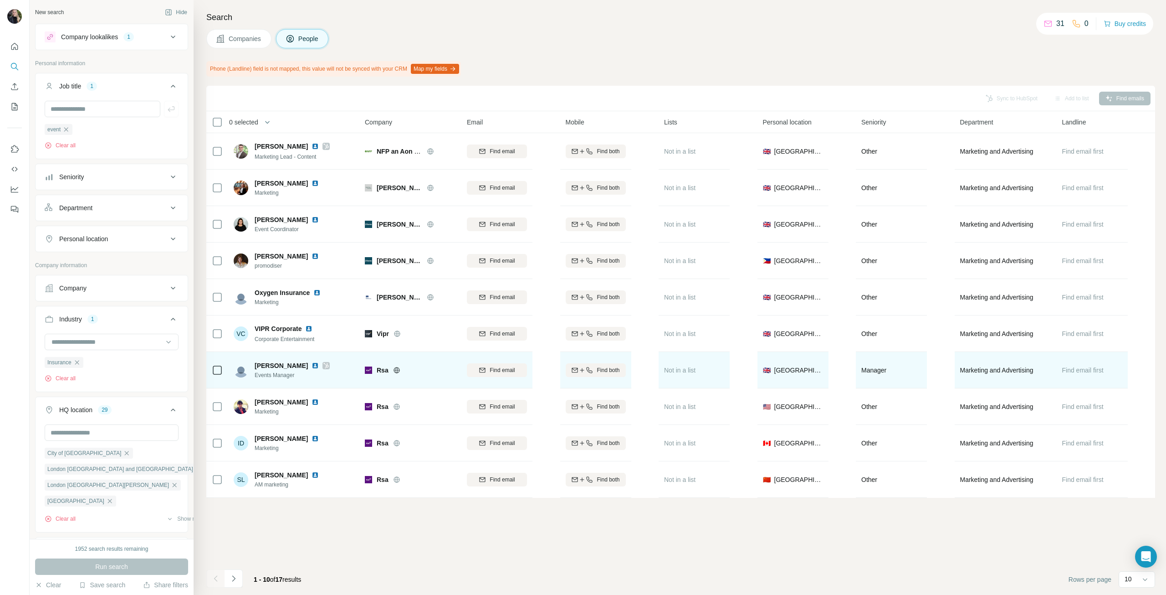
click at [312, 366] on img at bounding box center [315, 365] width 7 height 7
